Goal: Information Seeking & Learning: Learn about a topic

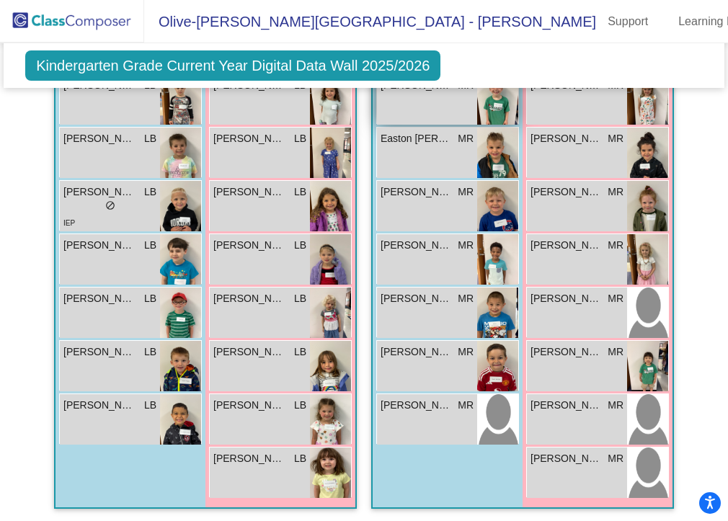
scroll to position [1690, 0]
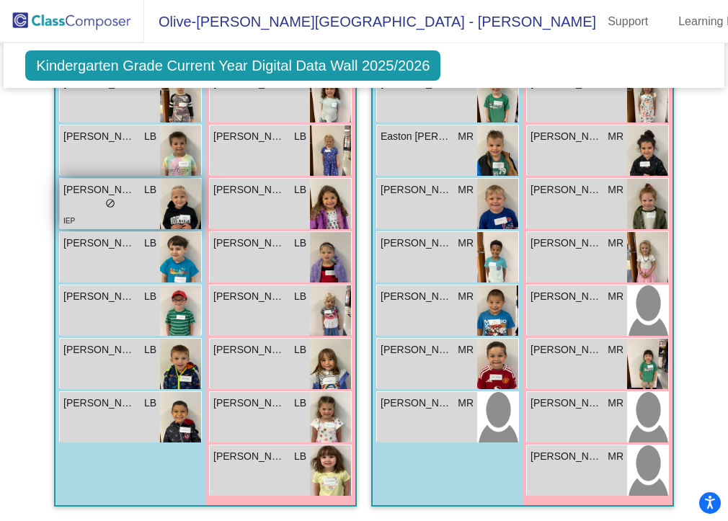
click at [123, 198] on div "lock do_not_disturb_alt" at bounding box center [109, 205] width 93 height 15
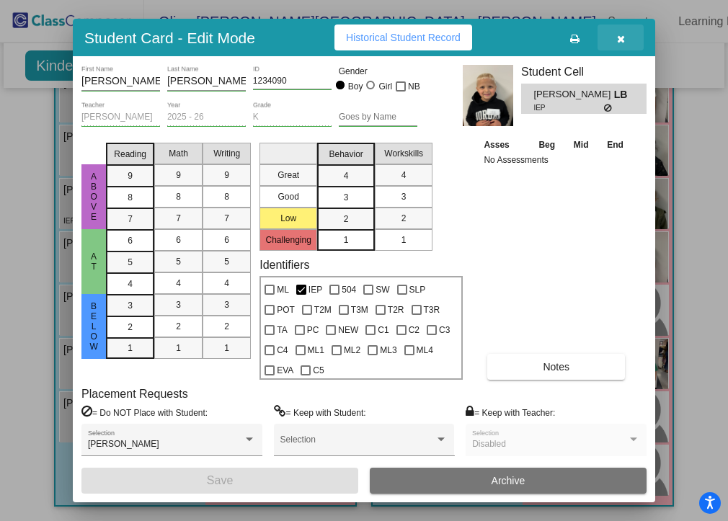
click at [624, 37] on icon "button" at bounding box center [621, 39] width 8 height 10
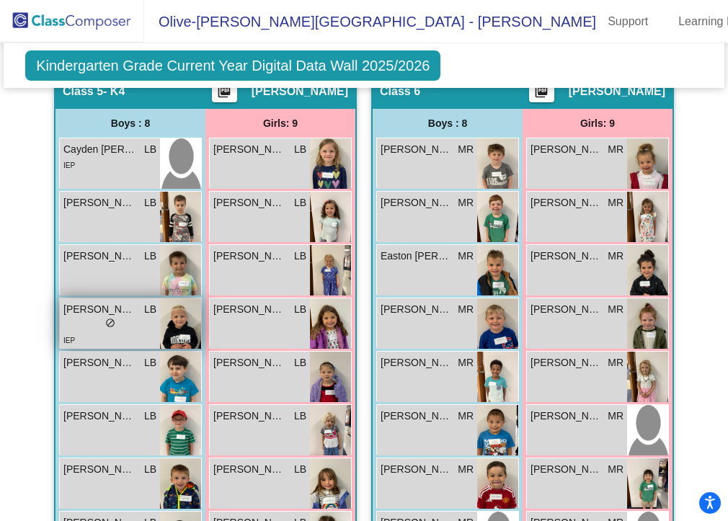
scroll to position [1556, 0]
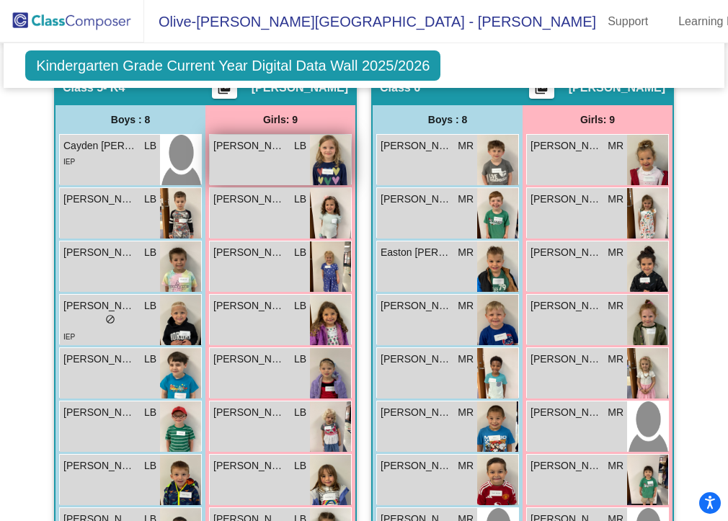
click at [243, 154] on span "[PERSON_NAME]" at bounding box center [249, 145] width 72 height 15
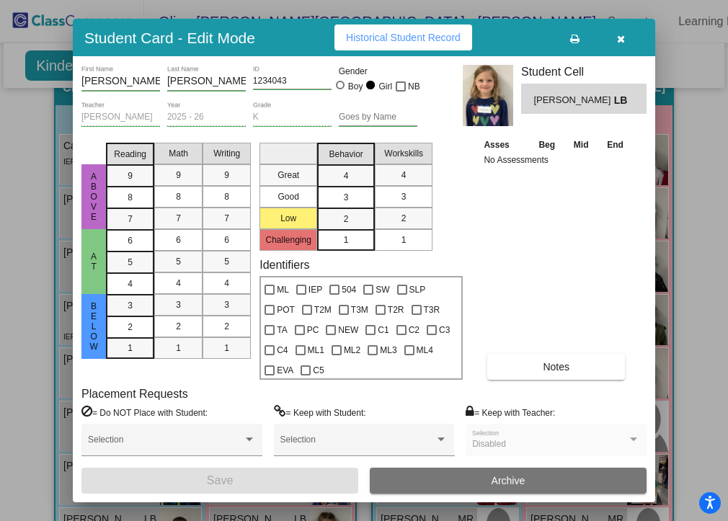
click at [716, 63] on div at bounding box center [364, 260] width 728 height 521
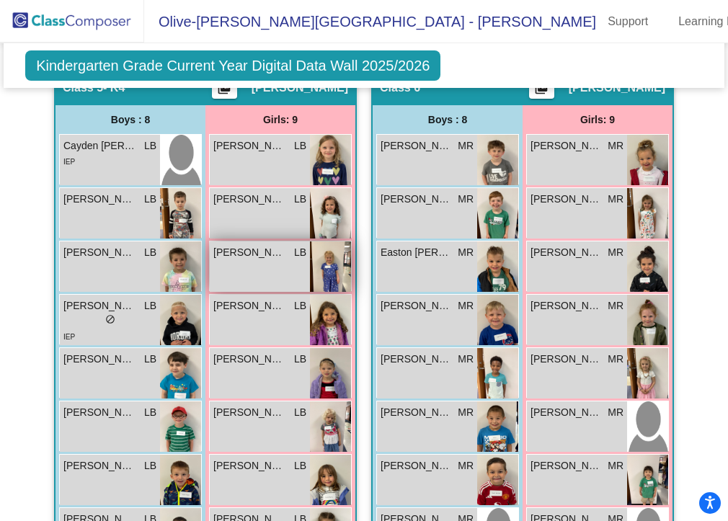
click at [265, 275] on div "[PERSON_NAME] LB lock do_not_disturb_alt" at bounding box center [260, 266] width 100 height 50
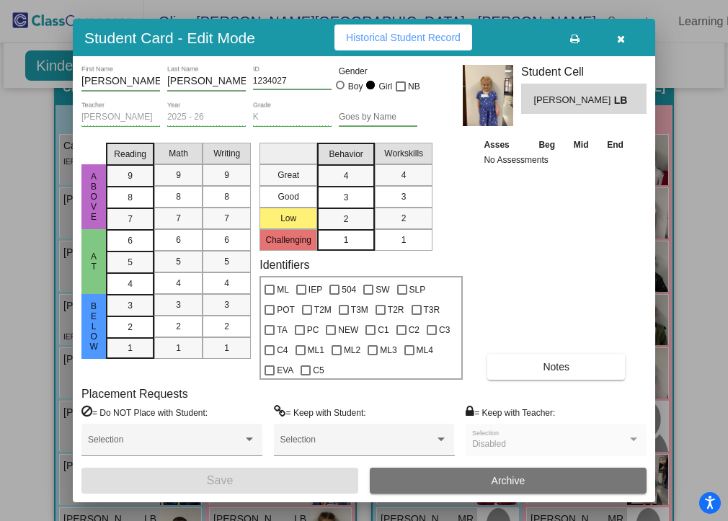
click at [8, 151] on div at bounding box center [364, 260] width 728 height 521
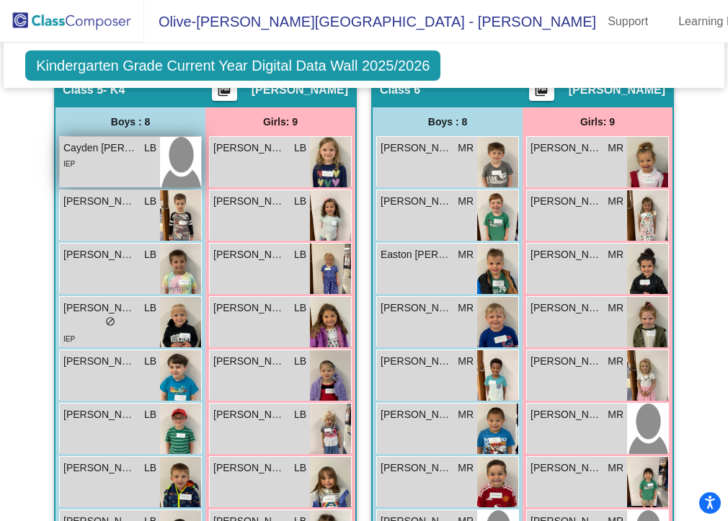
scroll to position [1543, 0]
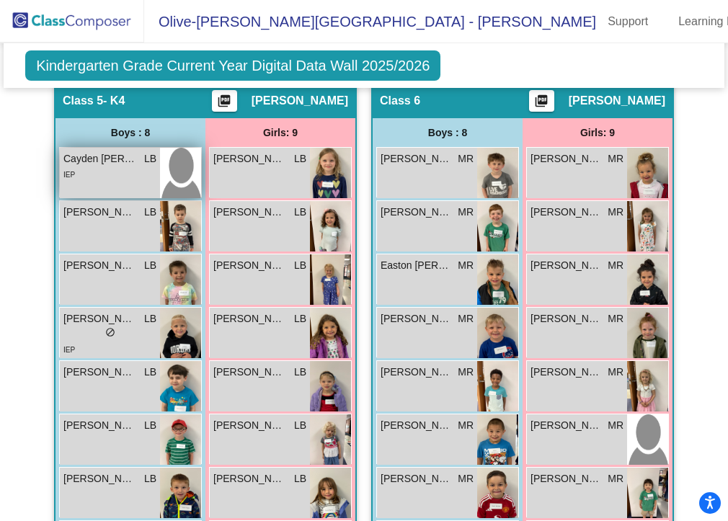
click at [130, 182] on div "IEP" at bounding box center [109, 174] width 93 height 15
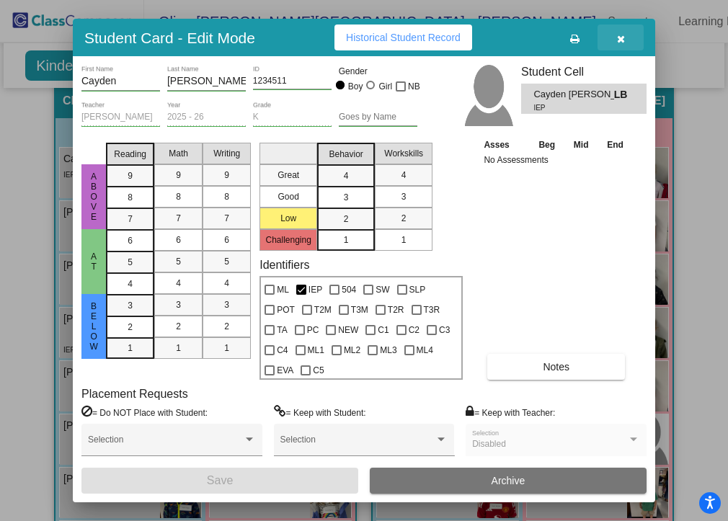
click at [624, 39] on icon "button" at bounding box center [621, 39] width 8 height 10
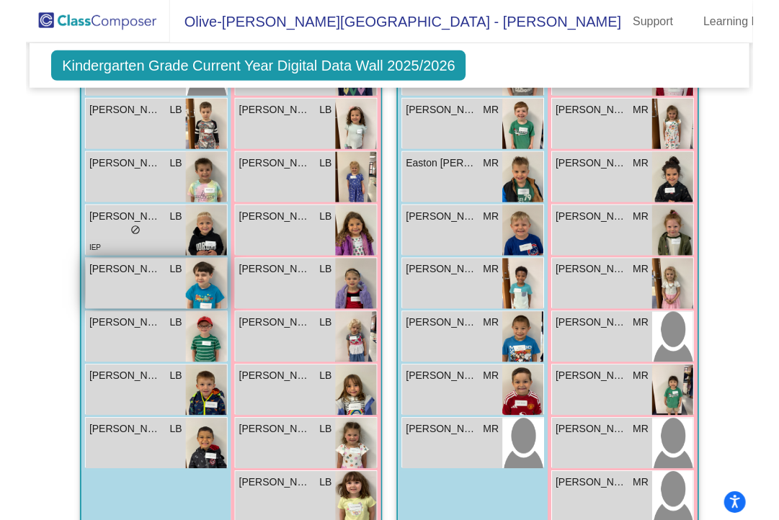
scroll to position [1690, 0]
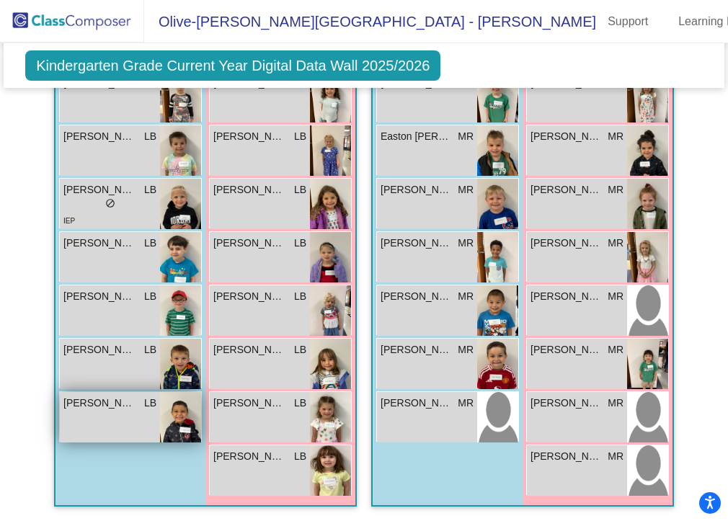
click at [122, 412] on div "[PERSON_NAME] LB lock do_not_disturb_alt" at bounding box center [110, 417] width 100 height 50
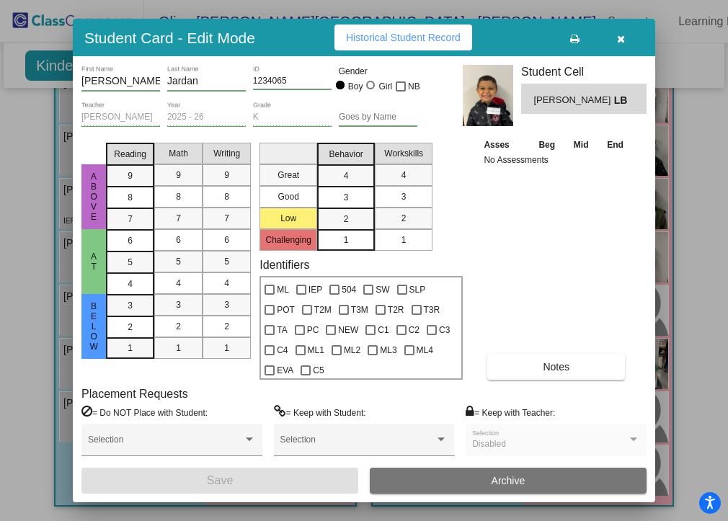
click at [625, 40] on icon "button" at bounding box center [621, 39] width 8 height 10
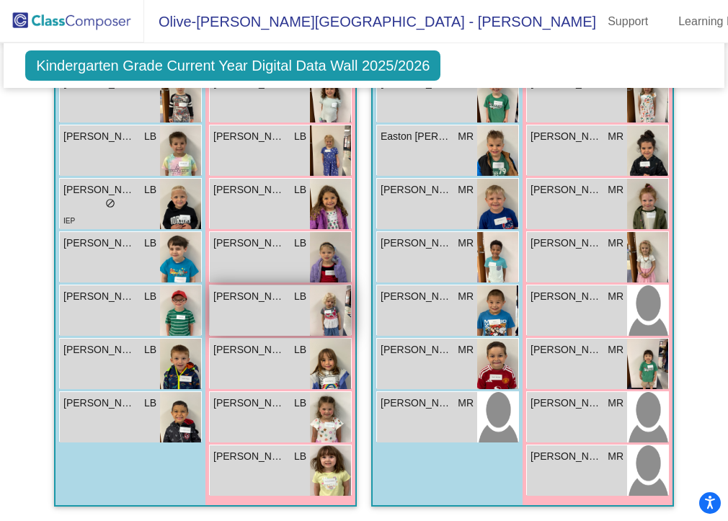
click at [280, 302] on div "[PERSON_NAME] LB lock do_not_disturb_alt" at bounding box center [260, 310] width 100 height 50
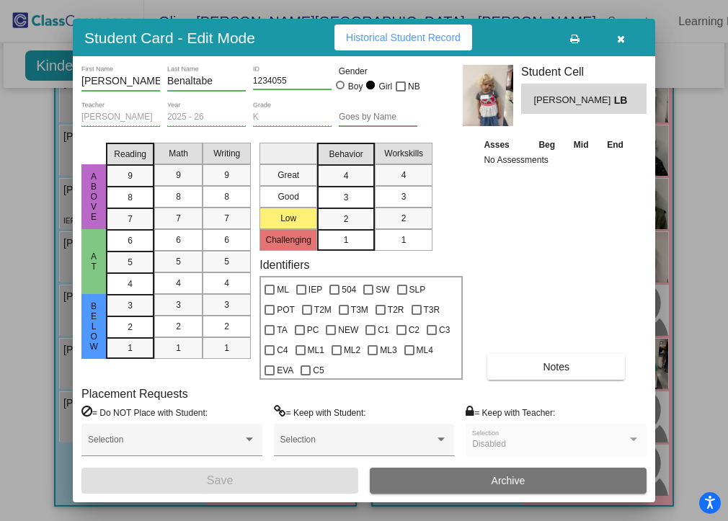
click at [624, 36] on icon "button" at bounding box center [621, 39] width 8 height 10
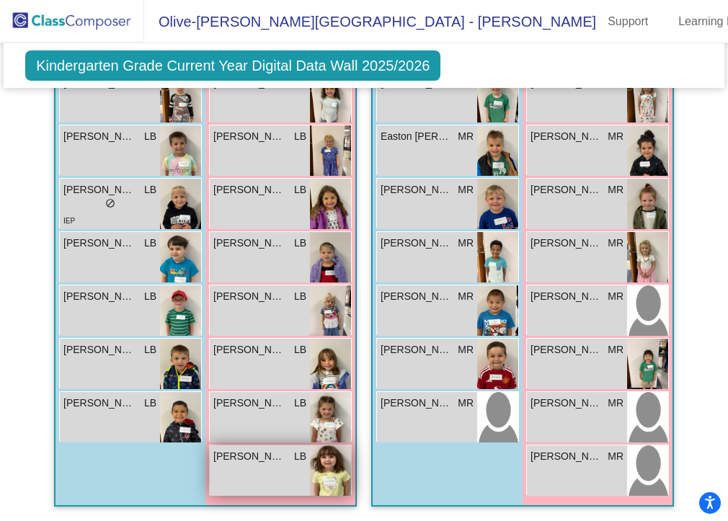
click at [238, 452] on span "[PERSON_NAME]" at bounding box center [249, 456] width 72 height 15
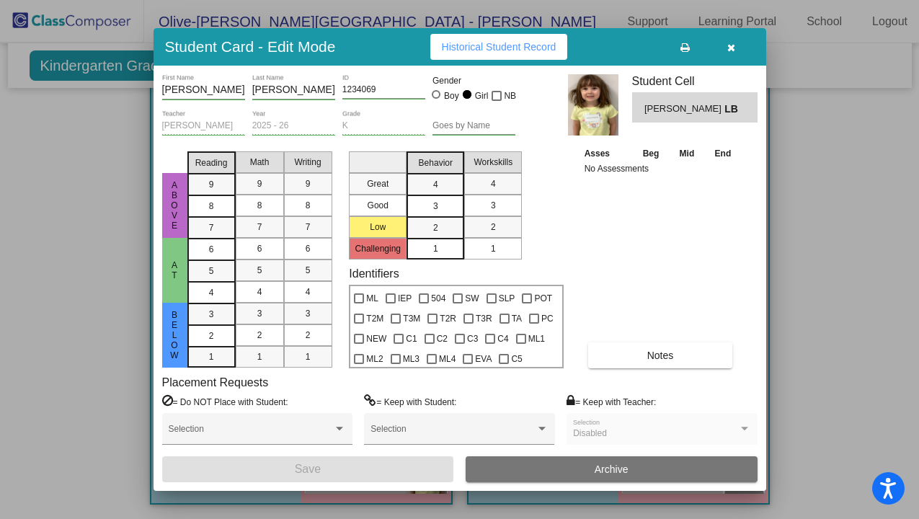
scroll to position [1665, 0]
